Goal: Information Seeking & Learning: Learn about a topic

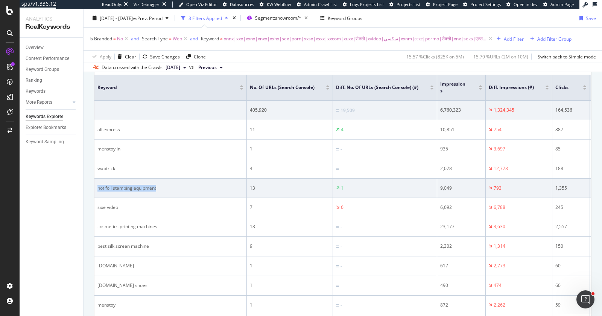
drag, startPoint x: 165, startPoint y: 188, endPoint x: 96, endPoint y: 186, distance: 68.9
click at [96, 186] on td "hot foil stamping equipment" at bounding box center [171, 187] width 152 height 19
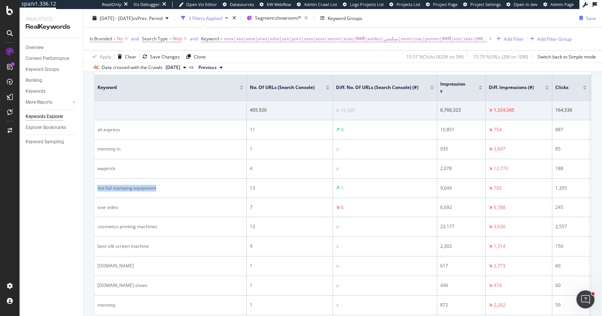
copy div "hot foil stamping equipment"
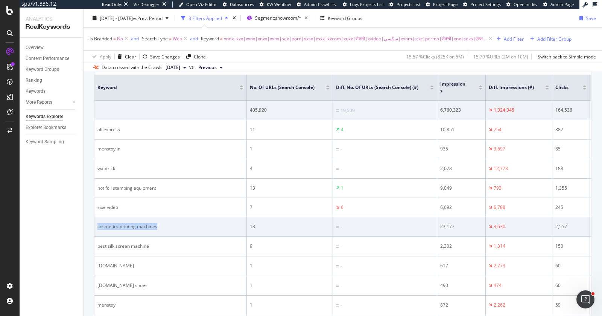
drag, startPoint x: 166, startPoint y: 227, endPoint x: 96, endPoint y: 225, distance: 70.4
click at [96, 225] on td "cosmetics printing machines" at bounding box center [171, 227] width 152 height 20
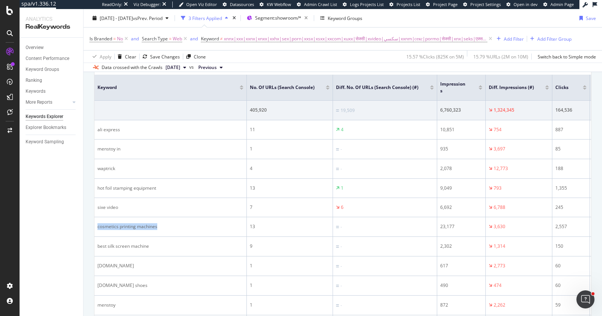
copy div "cosmetics printing machines"
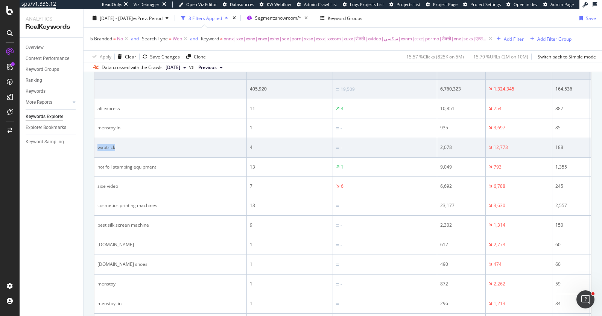
drag, startPoint x: 140, startPoint y: 146, endPoint x: 95, endPoint y: 145, distance: 44.4
click at [95, 145] on td "waptrick" at bounding box center [171, 148] width 152 height 20
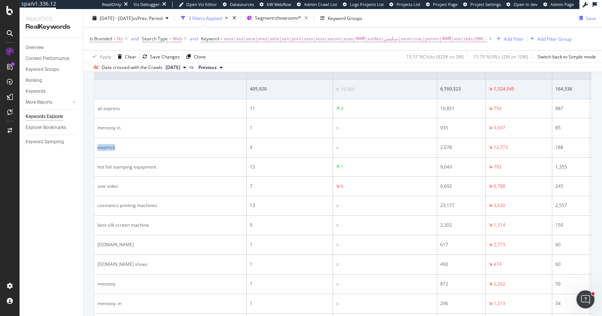
copy div "waptrick"
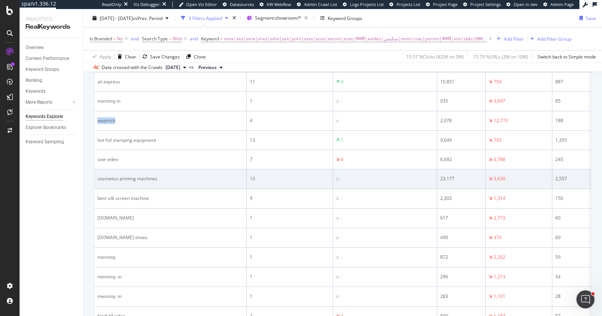
scroll to position [310, 0]
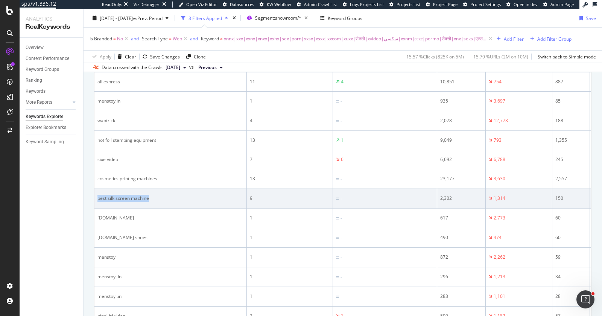
drag, startPoint x: 175, startPoint y: 197, endPoint x: 98, endPoint y: 193, distance: 76.9
click at [98, 195] on div "best silk screen machine" at bounding box center [171, 198] width 146 height 7
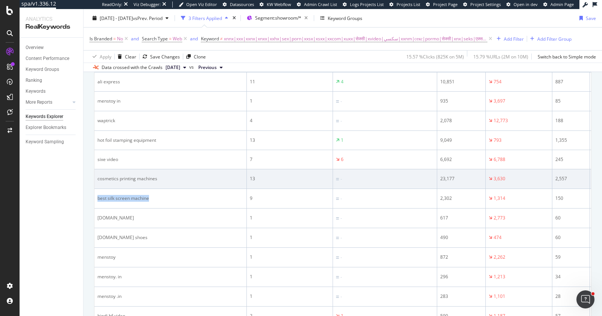
copy div "best silk screen machine"
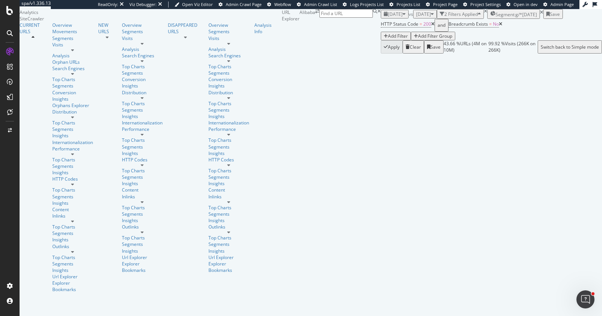
scroll to position [20, 0]
